Goal: Task Accomplishment & Management: Manage account settings

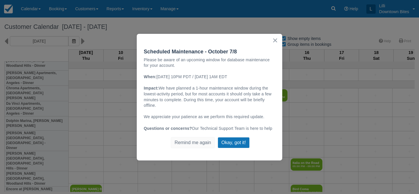
select select
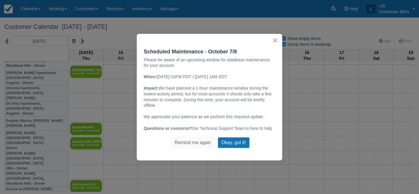
click at [277, 39] on button "×" at bounding box center [276, 40] width 6 height 9
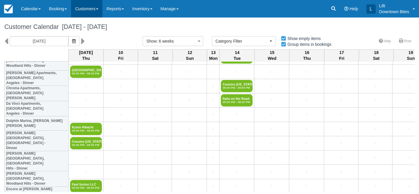
click at [84, 9] on link "Customers" at bounding box center [86, 8] width 31 height 17
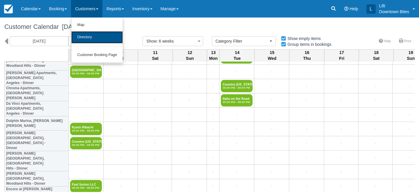
click at [87, 36] on link "Directory" at bounding box center [97, 37] width 52 height 12
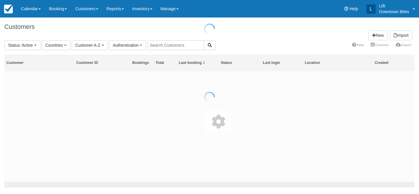
click at [170, 44] on div at bounding box center [209, 97] width 419 height 194
click at [170, 45] on input "text" at bounding box center [175, 45] width 57 height 10
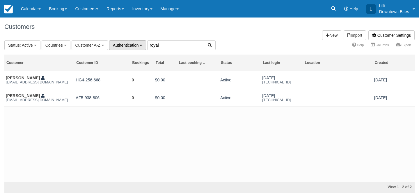
drag, startPoint x: 176, startPoint y: 43, endPoint x: 119, endPoint y: 43, distance: 58.0
click at [119, 43] on fieldset "Status : Active All Active Archived Blocked Countries All United States (546) G…" at bounding box center [109, 45] width 211 height 10
type input "kyot"
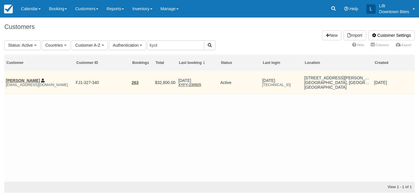
click at [31, 77] on td "Josephine Chau kyotohibachiusa@gmail.com" at bounding box center [39, 82] width 70 height 23
click at [29, 80] on link "[PERSON_NAME]" at bounding box center [23, 80] width 34 height 5
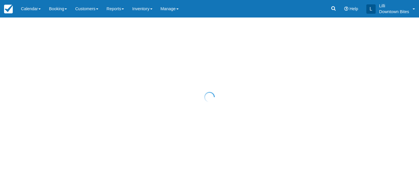
select select "50"
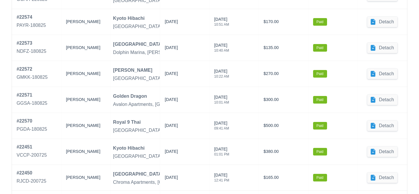
scroll to position [510, 0]
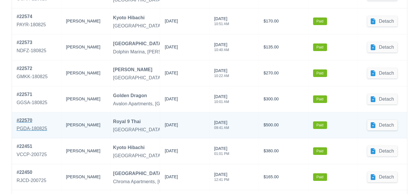
click at [27, 121] on div "# 22570" at bounding box center [32, 120] width 31 height 7
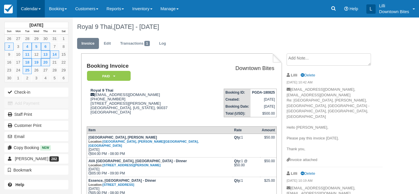
click at [33, 8] on link "Calendar" at bounding box center [31, 8] width 28 height 17
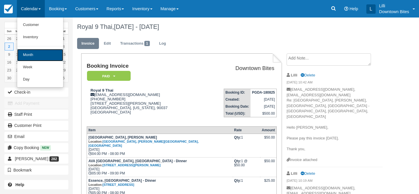
click at [35, 54] on link "Month" at bounding box center [40, 55] width 46 height 12
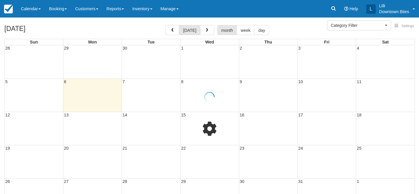
select select
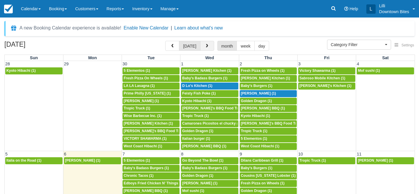
click at [206, 44] on span "button" at bounding box center [207, 46] width 4 height 4
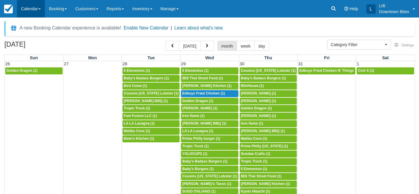
click at [29, 7] on link "Calendar" at bounding box center [31, 8] width 28 height 17
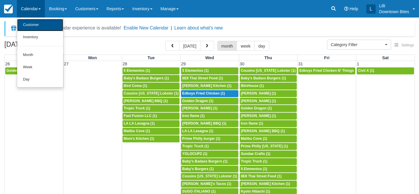
click at [29, 26] on link "Customer" at bounding box center [40, 25] width 46 height 12
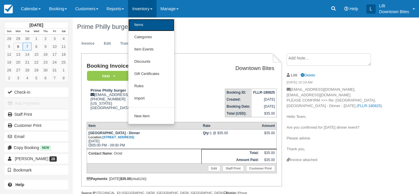
click at [150, 26] on link "Items" at bounding box center [151, 25] width 46 height 12
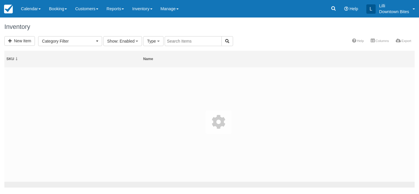
select select
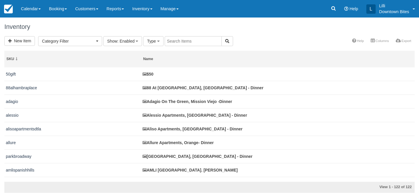
click at [190, 43] on input "text" at bounding box center [193, 41] width 57 height 10
type input "casa grande"
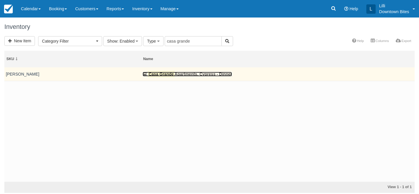
click at [180, 73] on link "Casa Grande Apartments, Cypress - Dinner" at bounding box center [187, 74] width 89 height 5
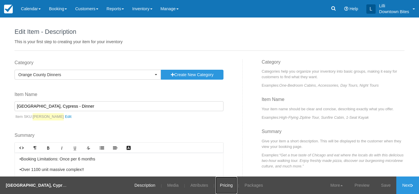
click at [229, 185] on link "Pricing" at bounding box center [227, 184] width 22 height 17
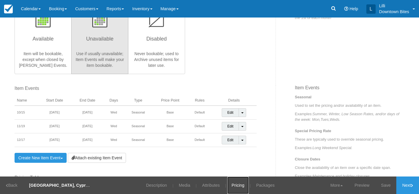
scroll to position [169, 0]
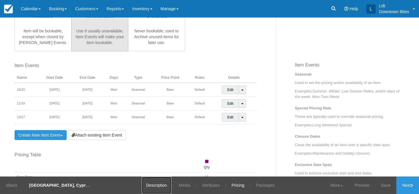
click at [155, 180] on link "Description" at bounding box center [157, 184] width 30 height 17
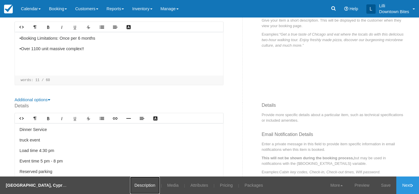
scroll to position [10, 0]
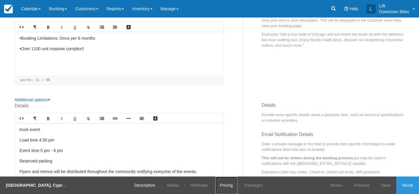
click at [230, 186] on link "Pricing" at bounding box center [227, 184] width 22 height 17
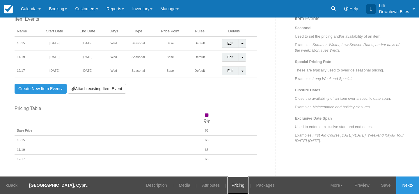
scroll to position [248, 0]
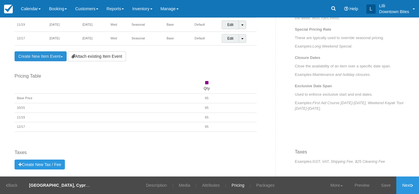
click at [54, 56] on link "Create New Item Event Toggle Dropdown" at bounding box center [41, 56] width 52 height 10
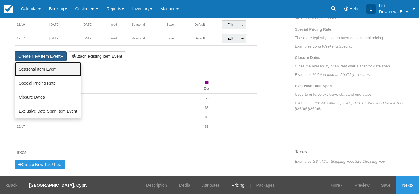
click at [50, 68] on link "Seasonal Item Event" at bounding box center [48, 69] width 66 height 14
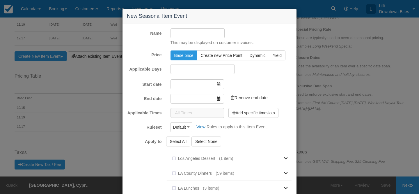
type input "[DATE]"
click at [199, 84] on input "[DATE]" at bounding box center [192, 83] width 43 height 10
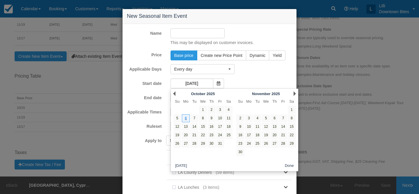
click at [296, 93] on div "Next [DATE]" at bounding box center [266, 93] width 63 height 8
click at [294, 92] on link "Next" at bounding box center [295, 93] width 2 height 5
click at [295, 93] on link "Next" at bounding box center [295, 93] width 2 height 5
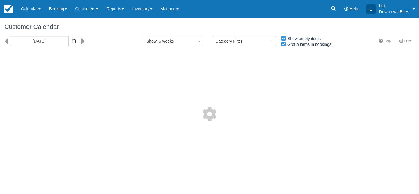
select select
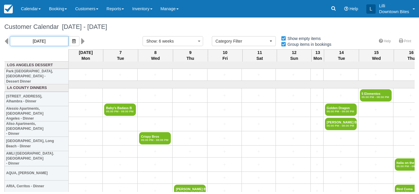
click at [44, 43] on input "[DATE]" at bounding box center [39, 41] width 59 height 10
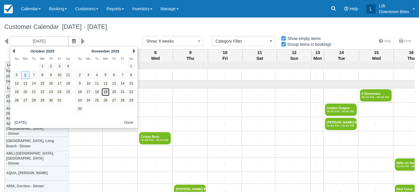
click at [107, 92] on link "19" at bounding box center [106, 92] width 8 height 8
type input "[DATE]"
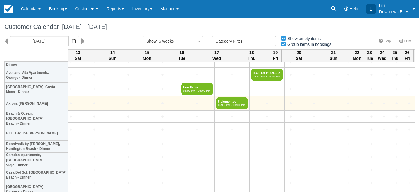
scroll to position [990, 675]
